Goal: Task Accomplishment & Management: Complete application form

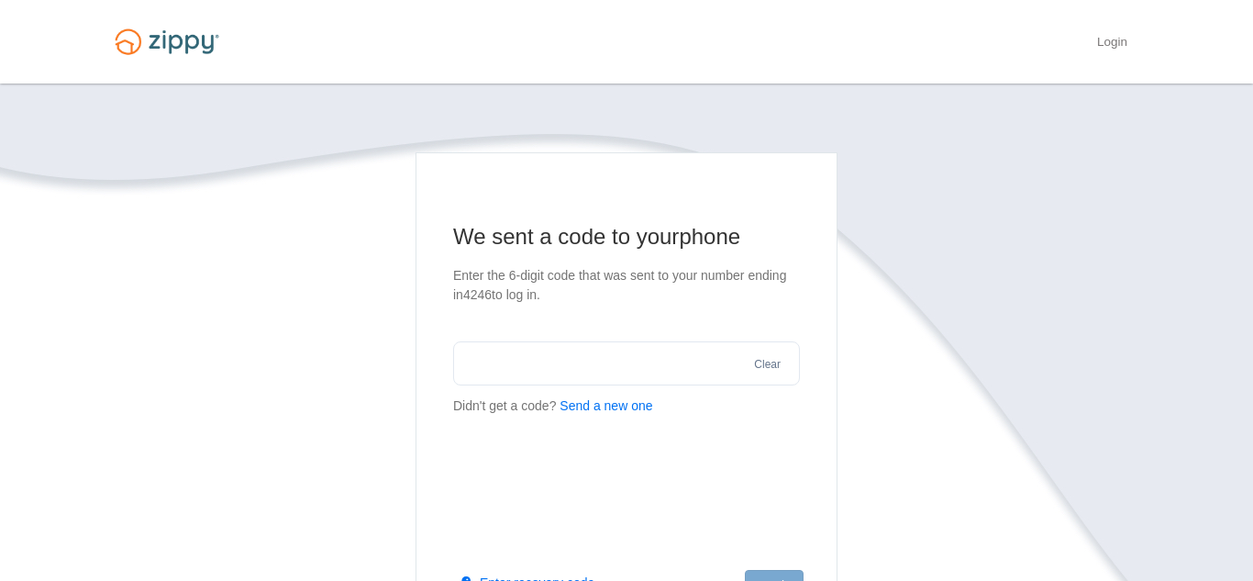
scroll to position [297, 0]
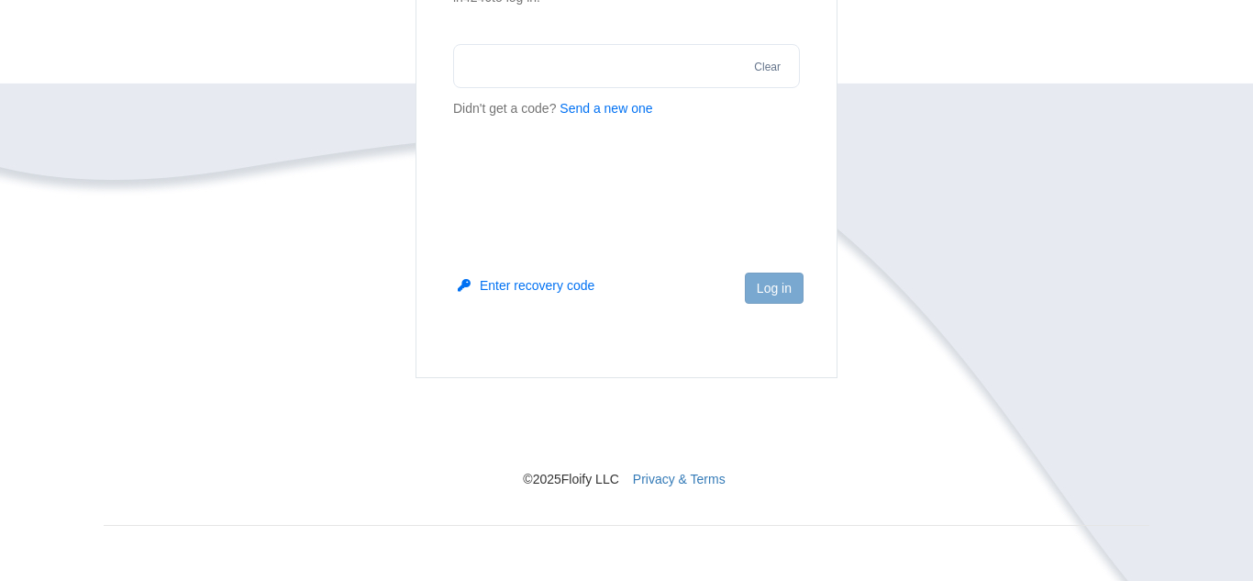
click at [595, 113] on button "Send a new one" at bounding box center [606, 108] width 93 height 19
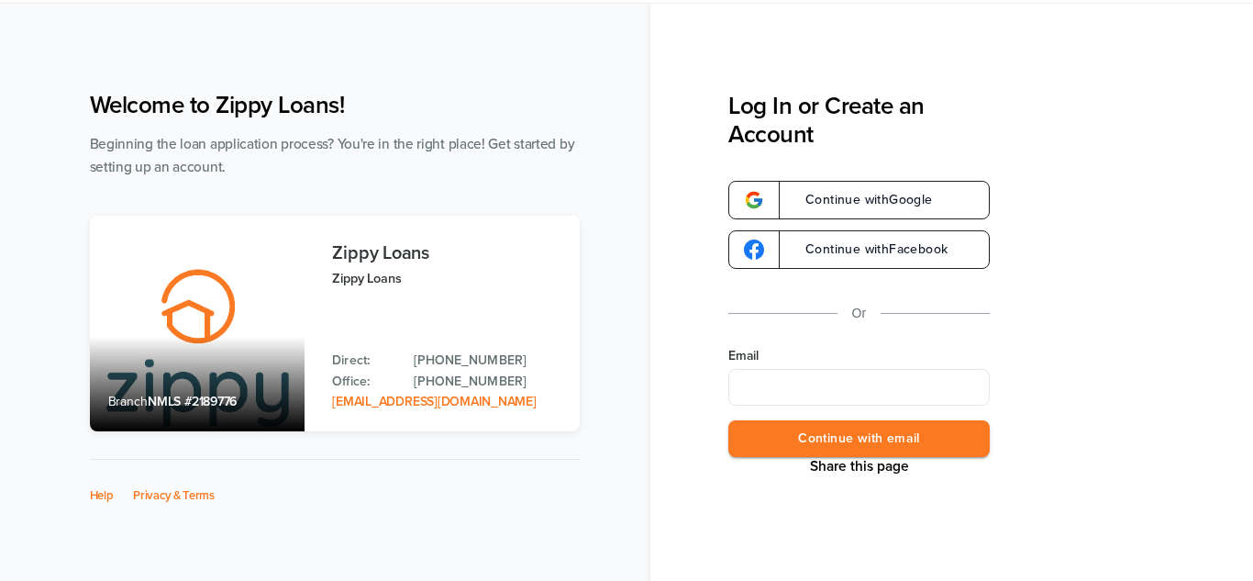
scroll to position [89, 0]
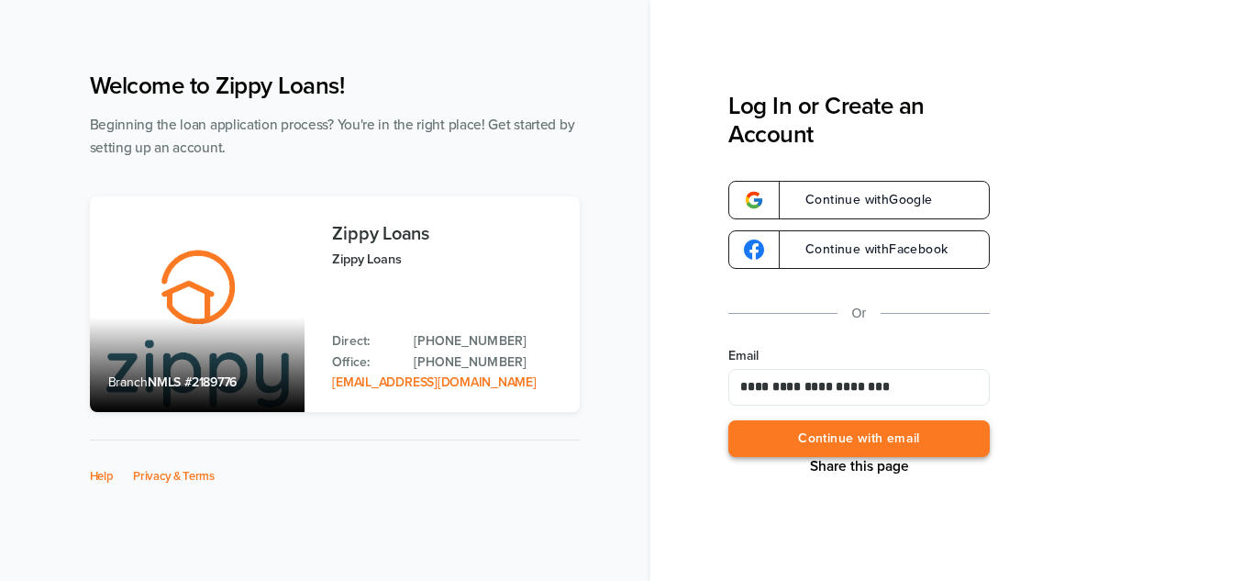
type input "**********"
click at [817, 438] on button "Continue with email" at bounding box center [859, 439] width 261 height 38
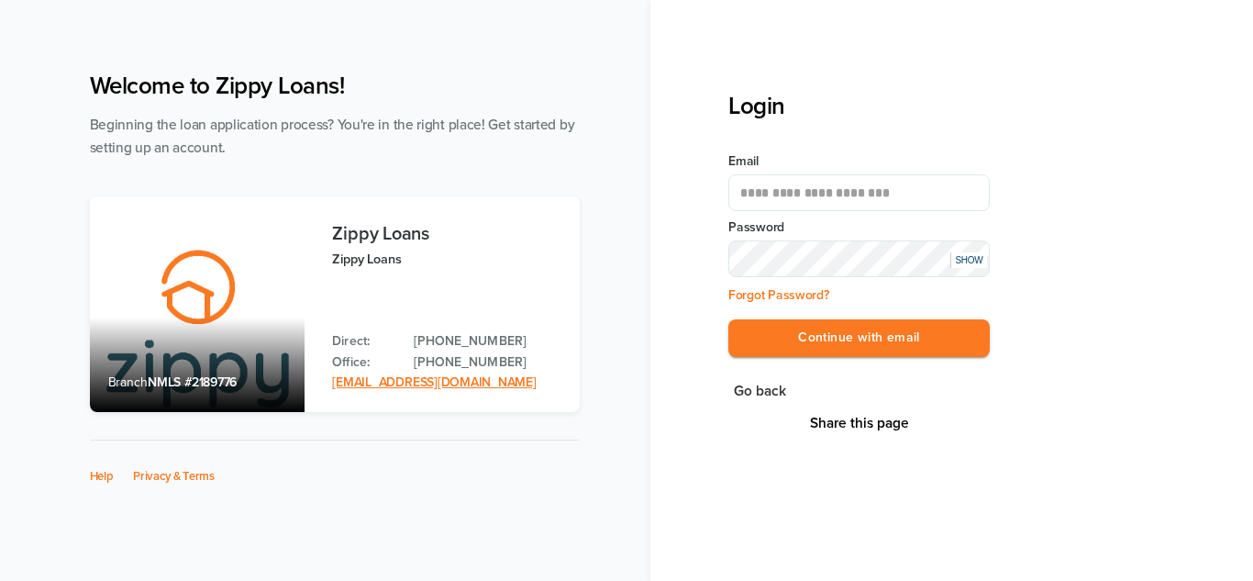
scroll to position [84, 0]
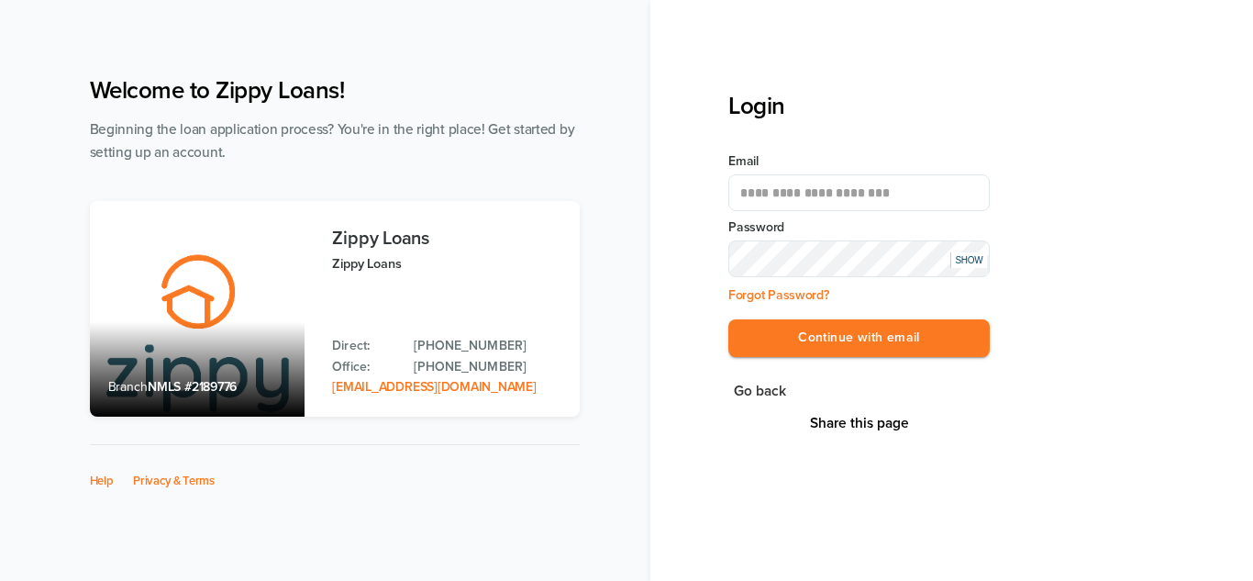
click at [971, 264] on div "SHOW" at bounding box center [969, 260] width 37 height 16
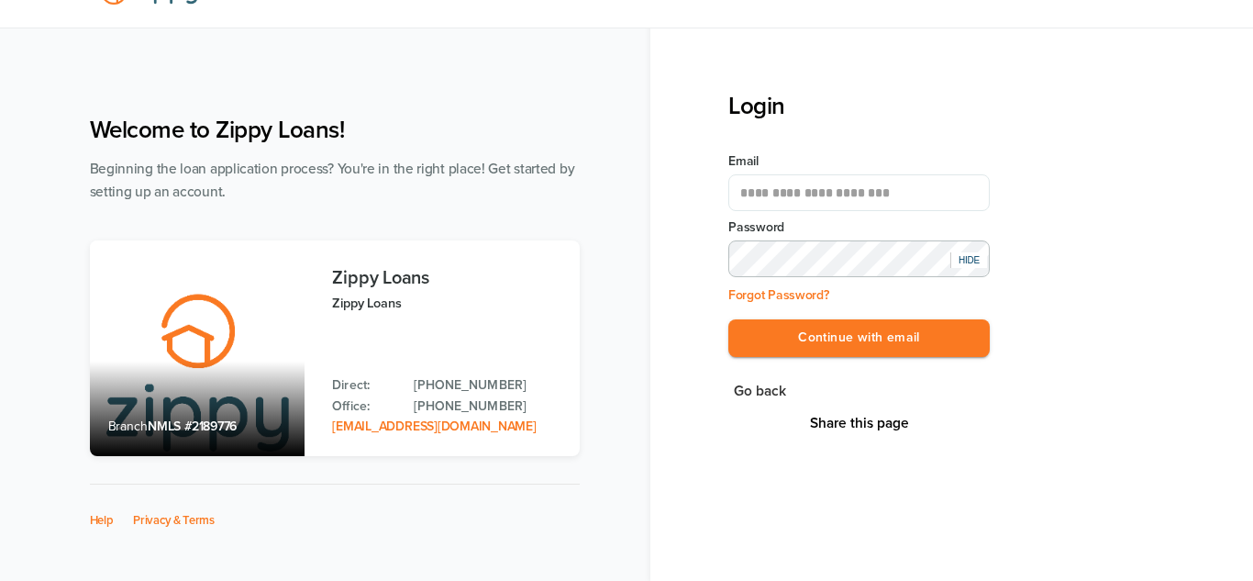
scroll to position [35, 0]
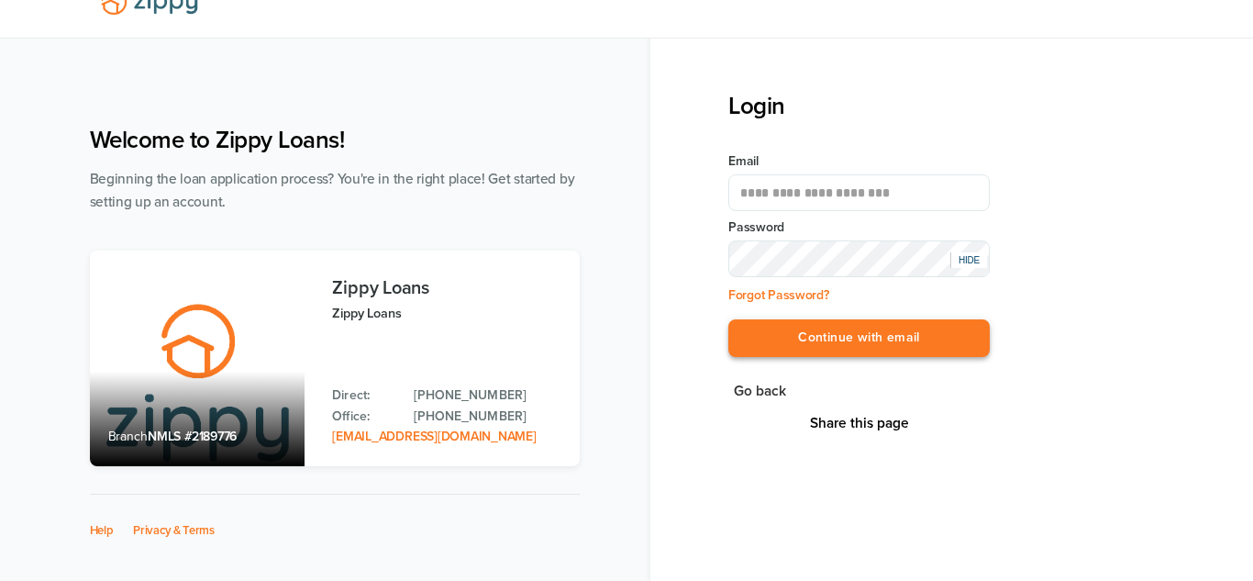
click at [852, 340] on button "Continue with email" at bounding box center [859, 338] width 261 height 38
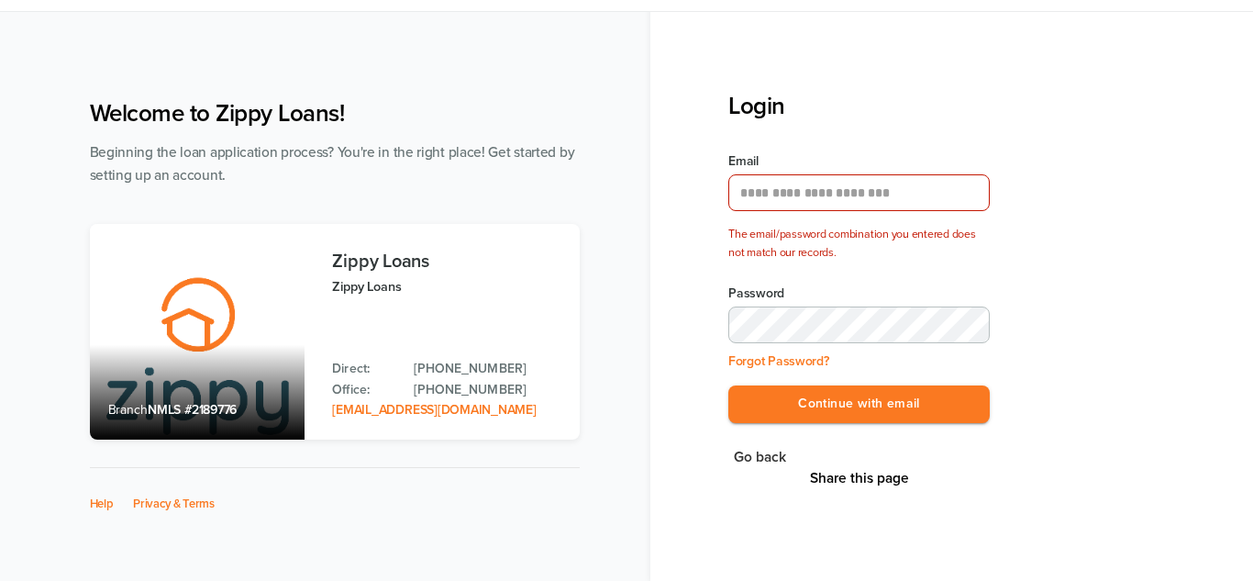
scroll to position [89, 0]
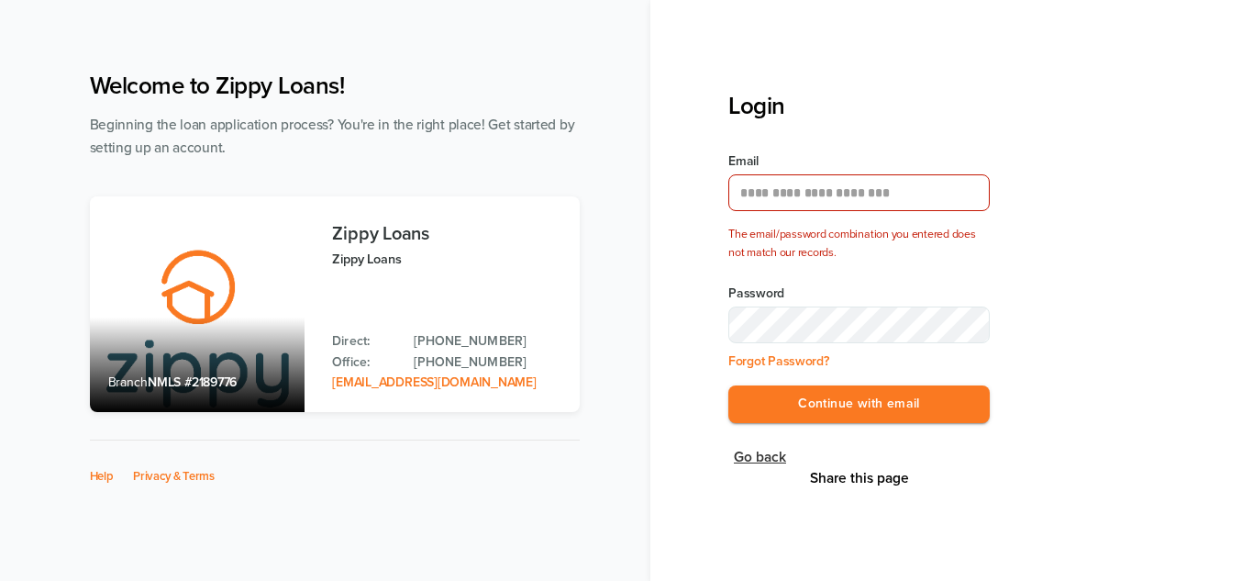
click at [769, 453] on button "Go back" at bounding box center [760, 457] width 63 height 25
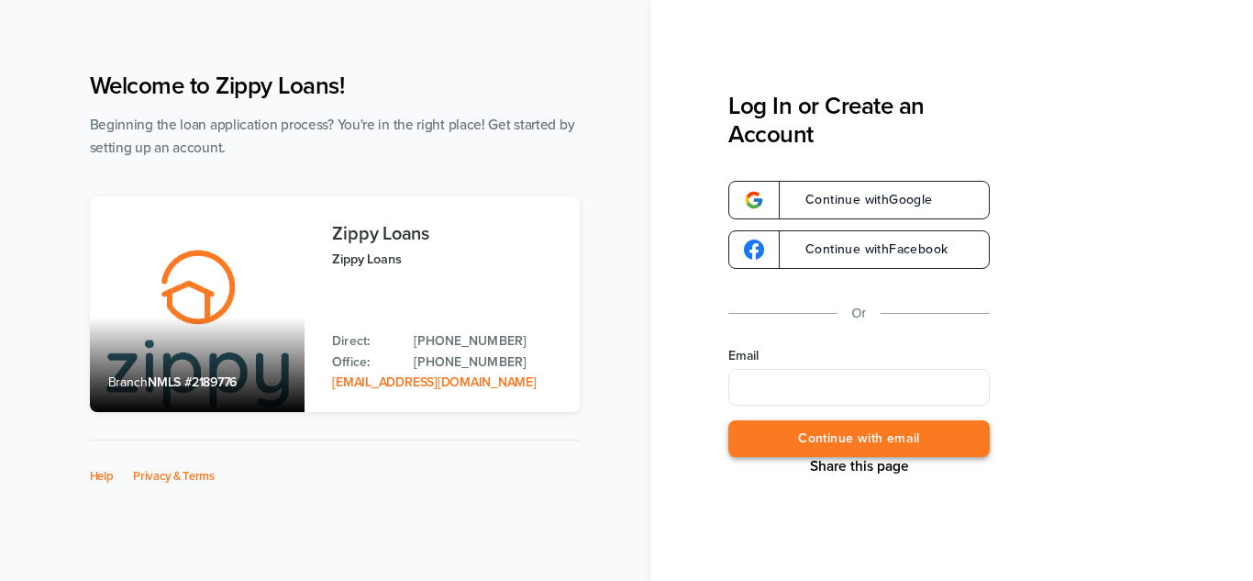
click at [953, 432] on button "Continue with email" at bounding box center [859, 439] width 261 height 38
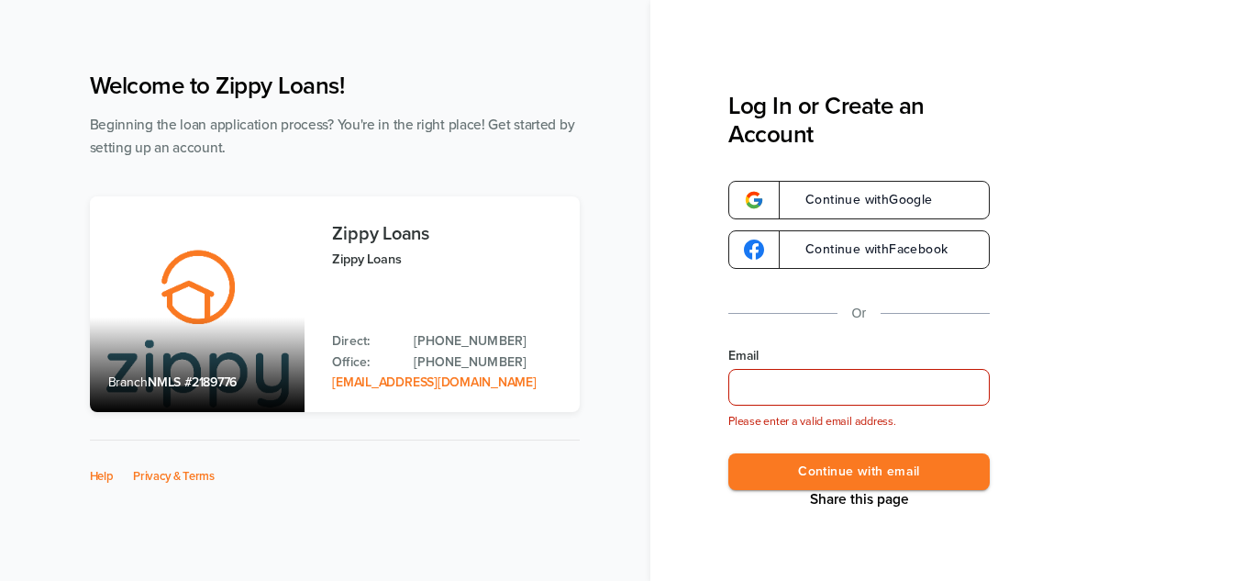
click at [795, 383] on input "Email" at bounding box center [859, 387] width 261 height 37
type input "**********"
click at [849, 484] on button "Continue with email" at bounding box center [859, 472] width 261 height 38
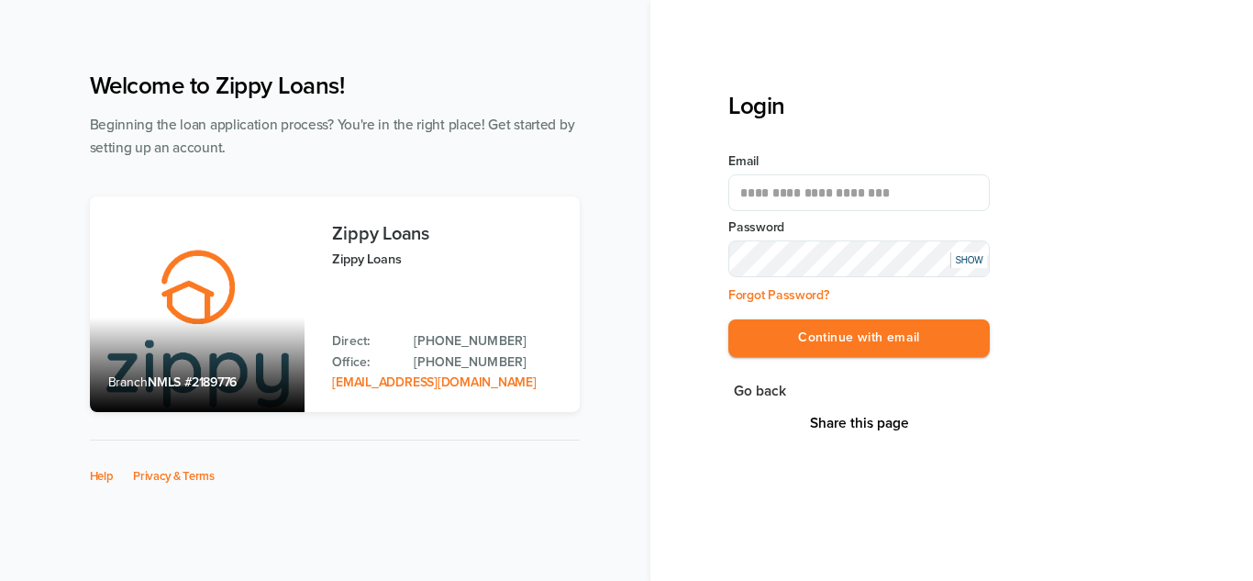
click at [965, 262] on div "SHOW" at bounding box center [969, 260] width 37 height 16
click at [879, 338] on button "Continue with email" at bounding box center [859, 338] width 261 height 38
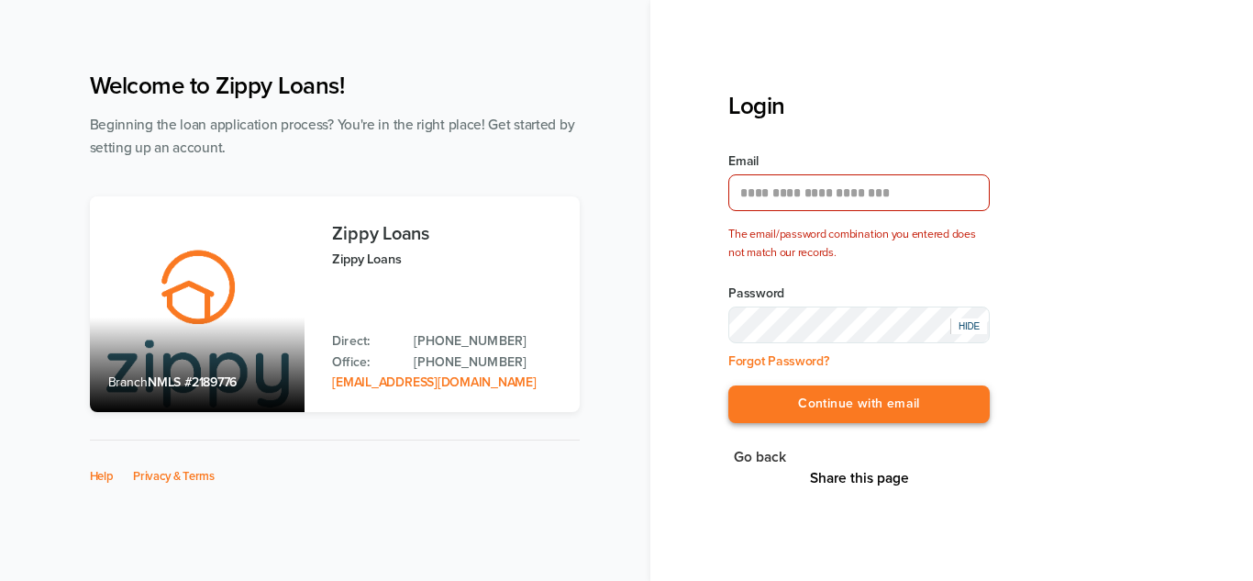
click at [820, 398] on button "Continue with email" at bounding box center [859, 404] width 261 height 38
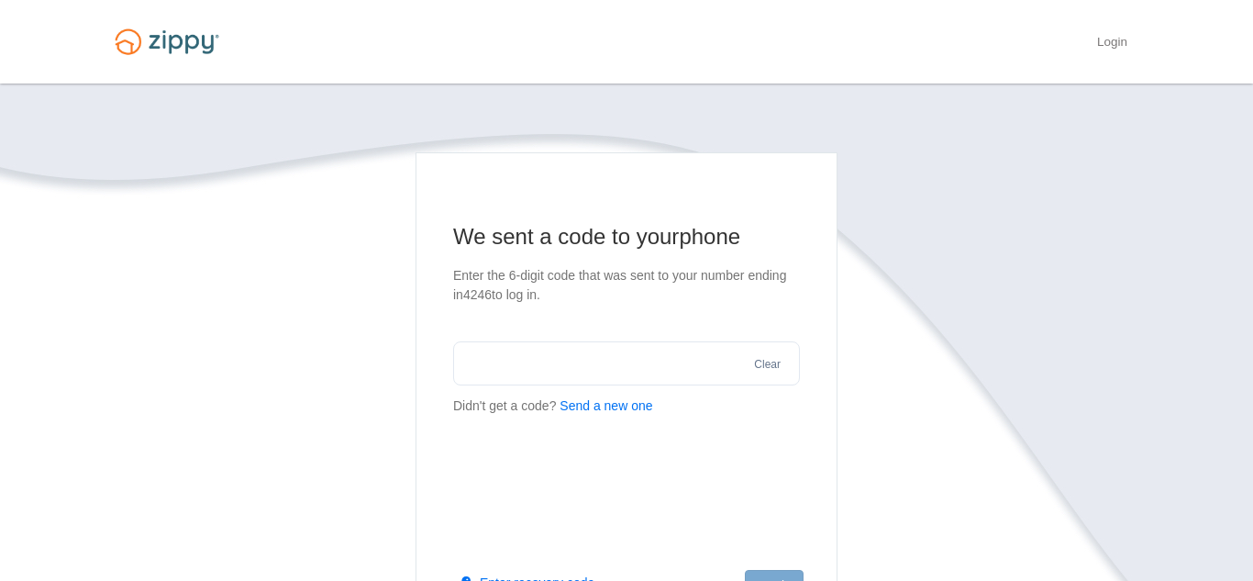
click at [487, 372] on input "text" at bounding box center [626, 363] width 347 height 44
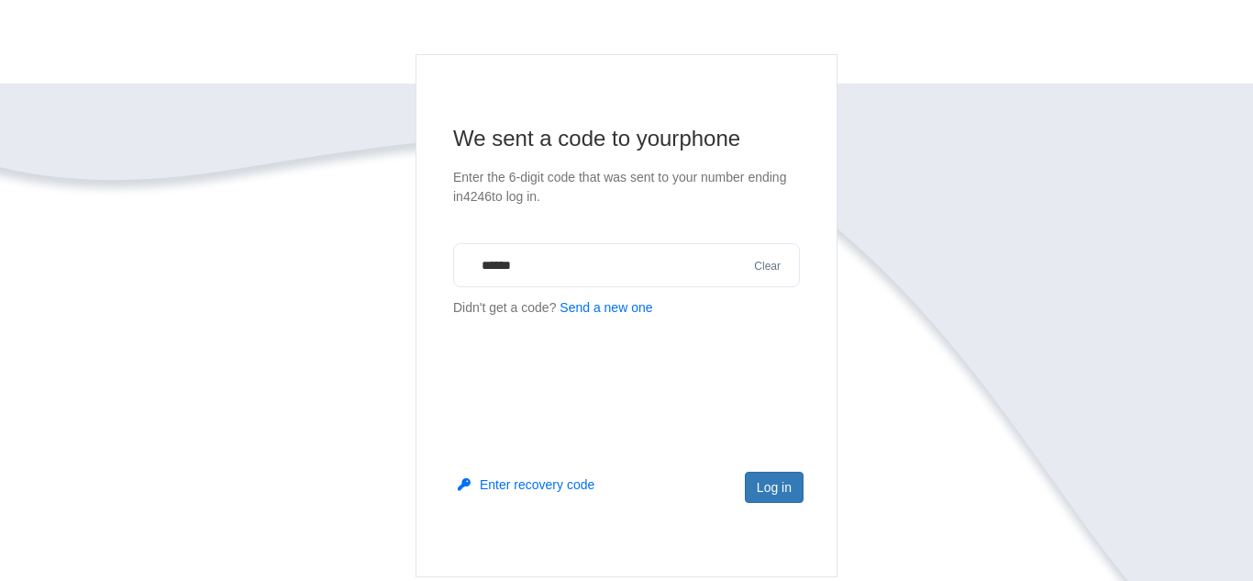
scroll to position [103, 0]
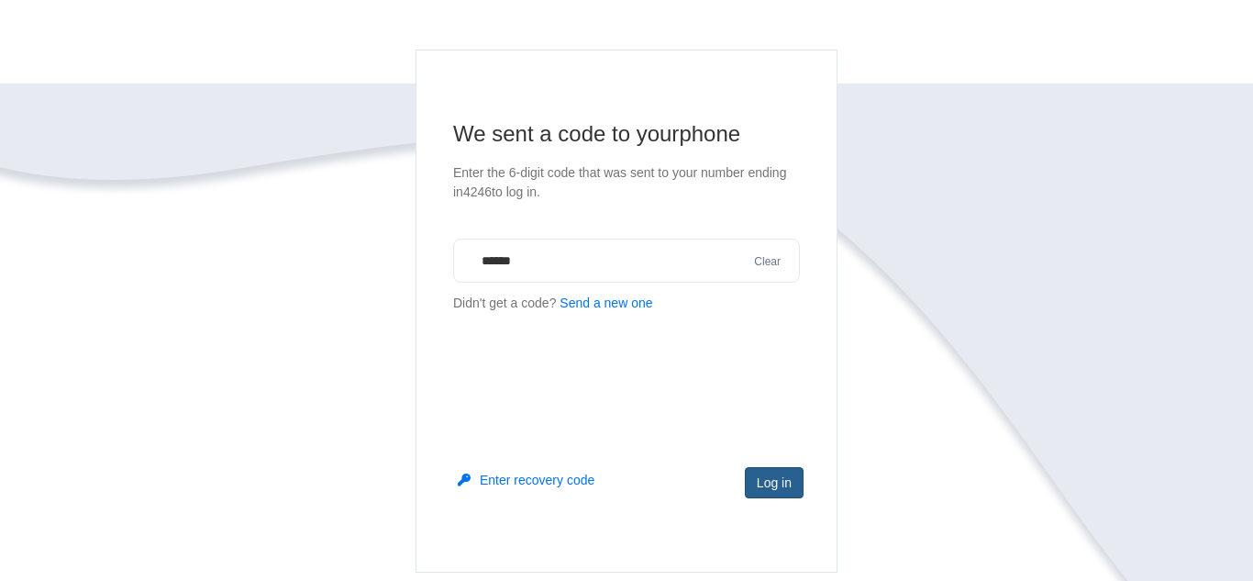
type input "******"
click at [786, 484] on button "Log in" at bounding box center [774, 482] width 59 height 31
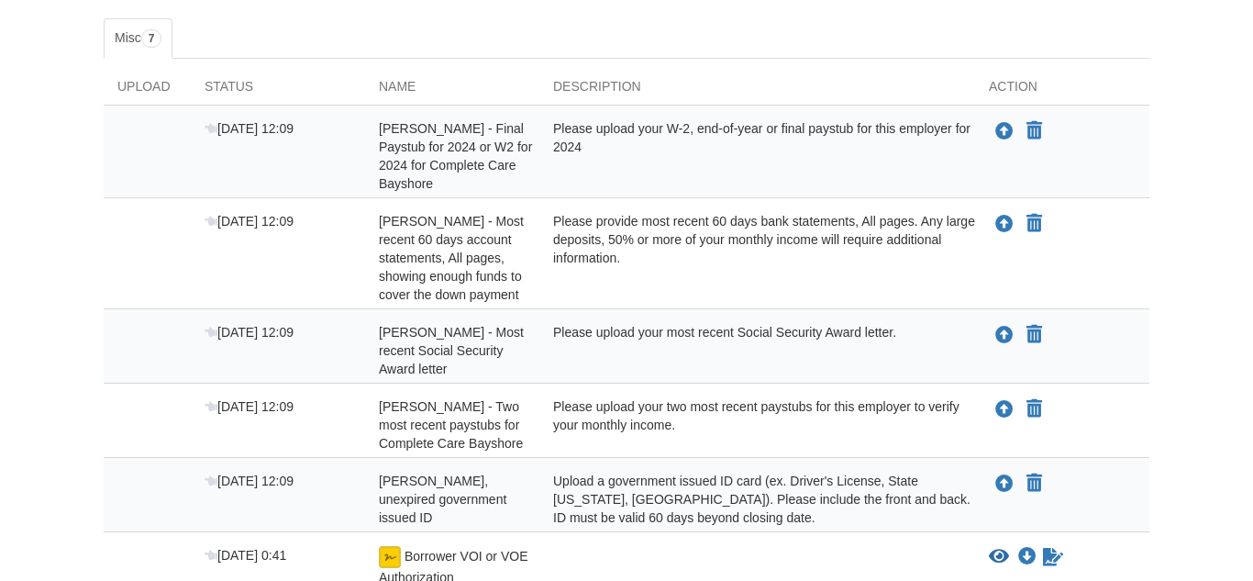
scroll to position [293, 0]
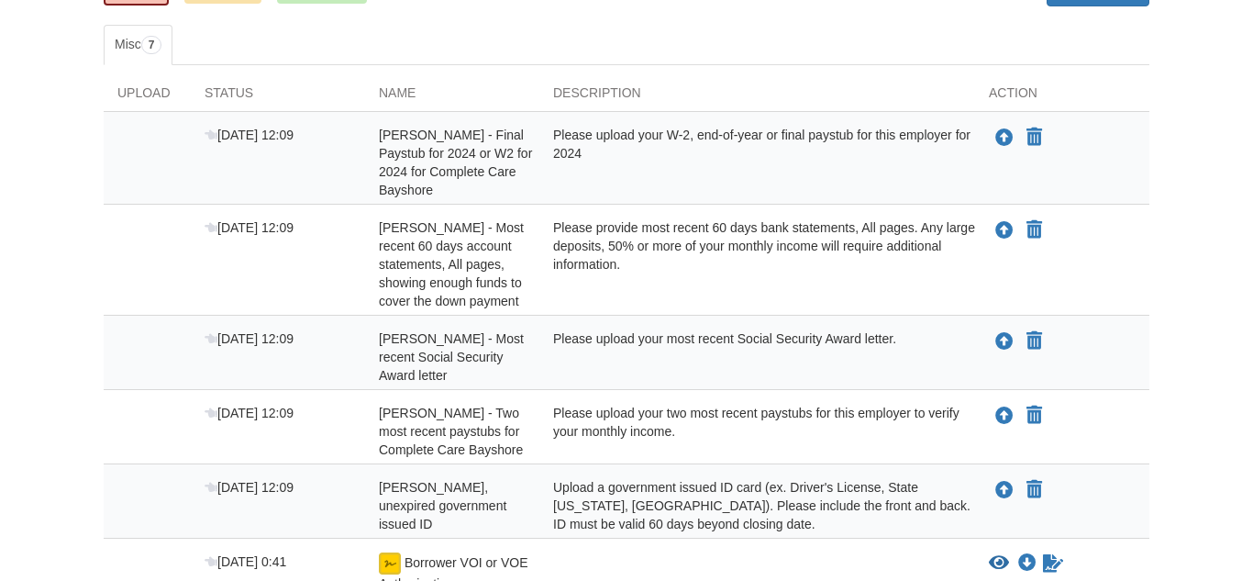
click at [730, 404] on div "Please upload your two most recent paystubs for this employer to verify your mo…" at bounding box center [758, 431] width 436 height 55
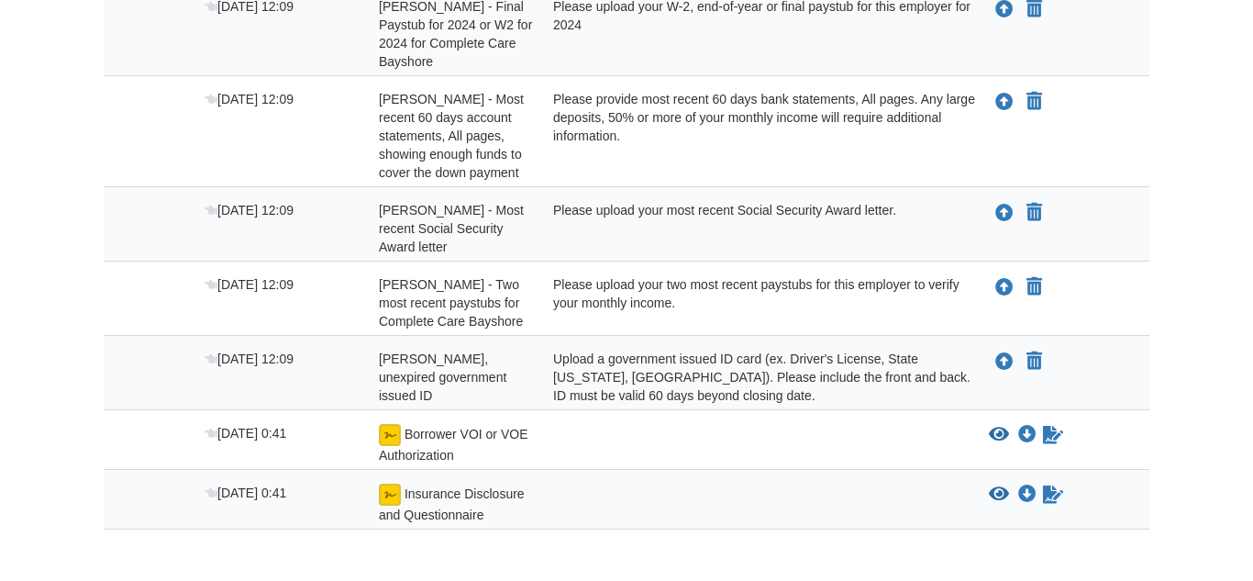
scroll to position [427, 0]
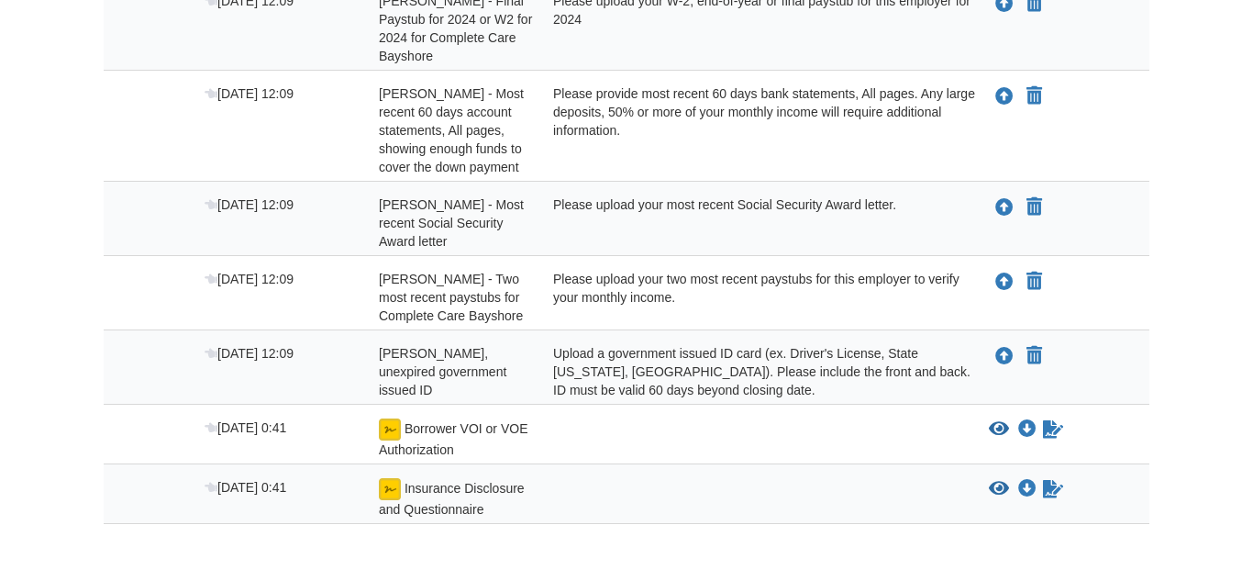
click at [694, 383] on div "Aug 19 12:09 Alison Falby - Valid, unexpired government issued ID Upload a gove…" at bounding box center [627, 367] width 1046 height 74
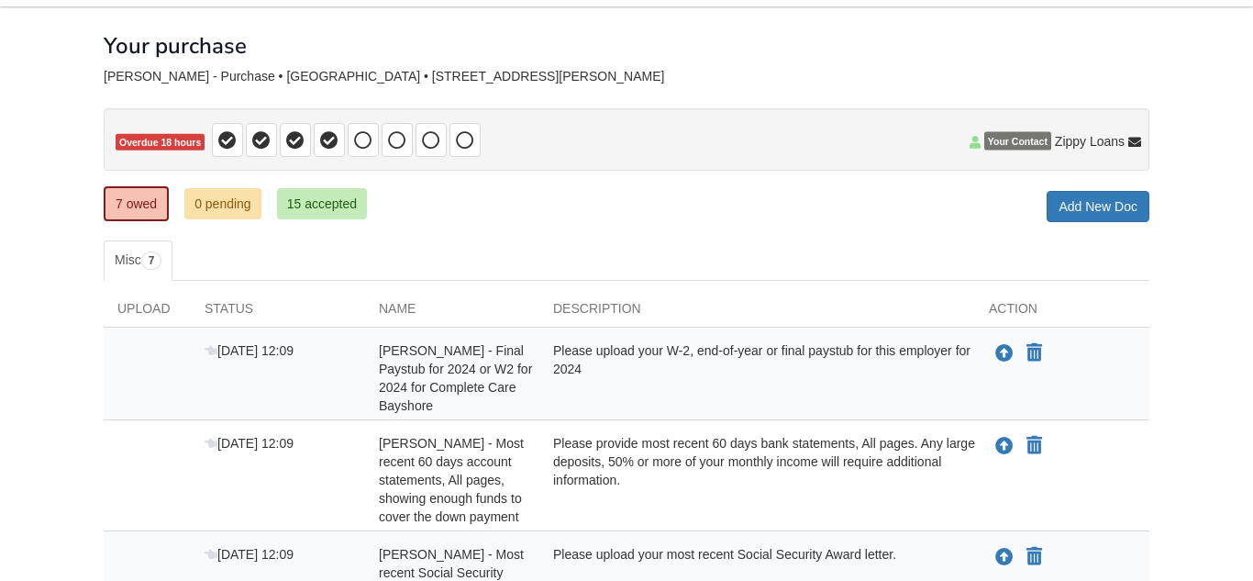
scroll to position [83, 0]
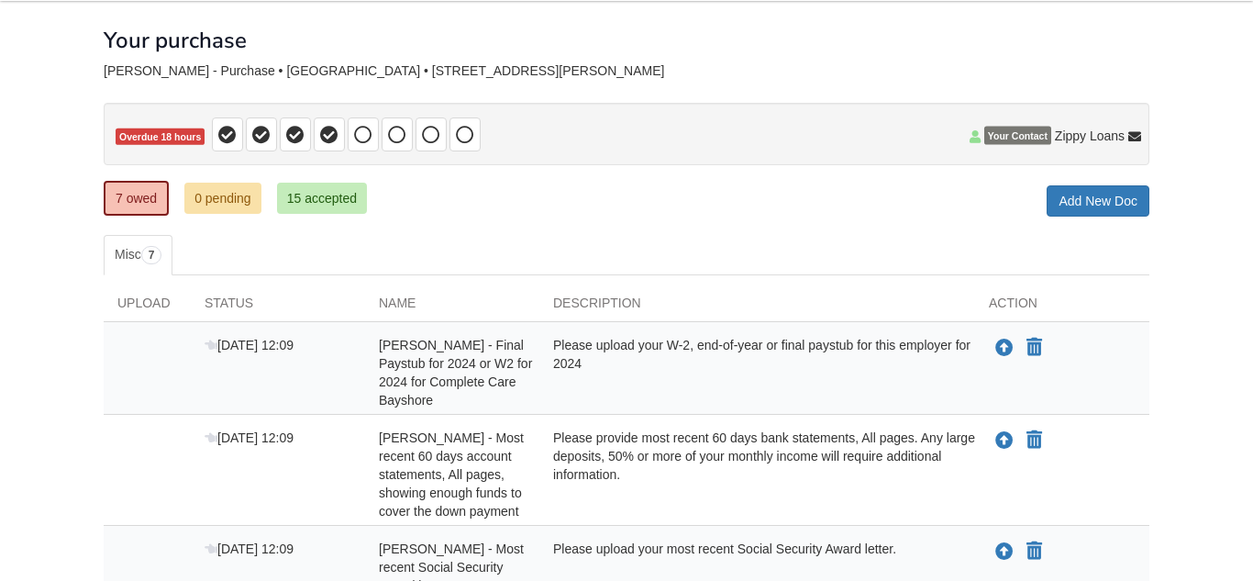
click at [694, 383] on div "Please upload your W-2, end-of-year or final paystub for this employer for 2024" at bounding box center [758, 372] width 436 height 73
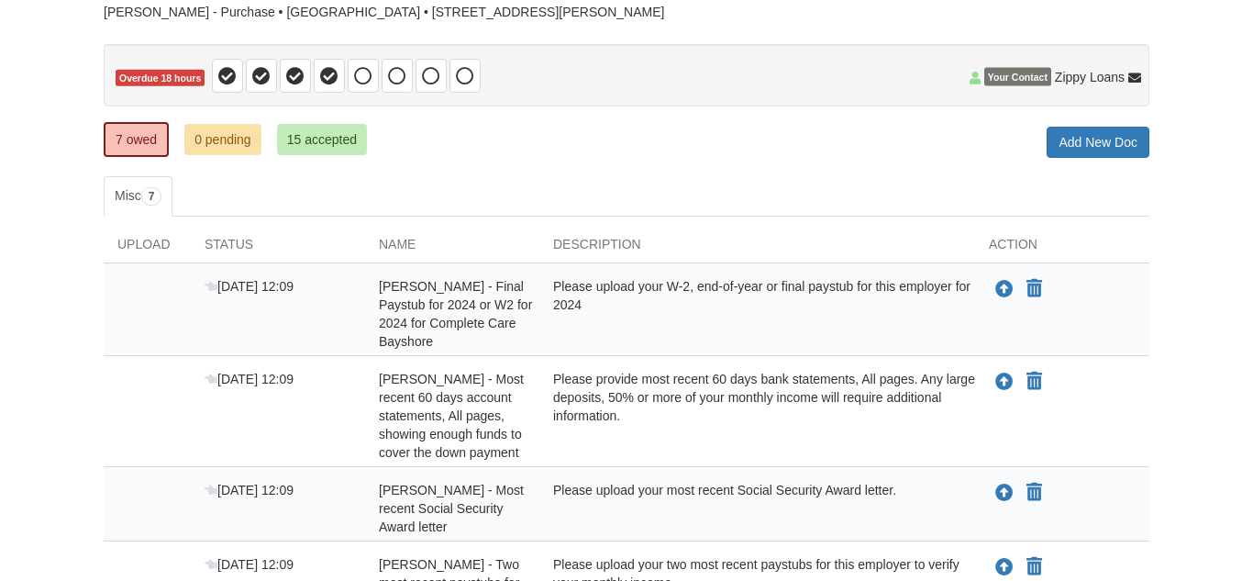
scroll to position [164, 0]
